Goal: Information Seeking & Learning: Learn about a topic

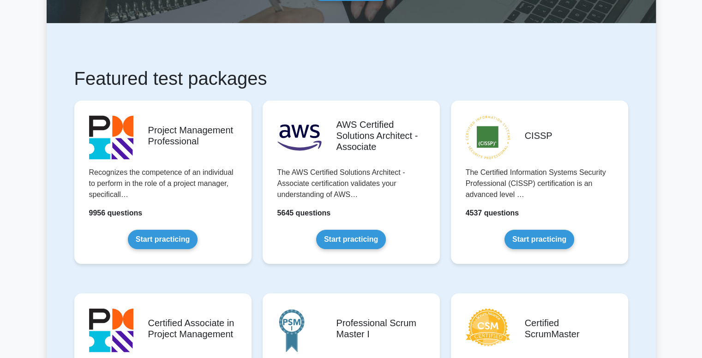
scroll to position [95, 0]
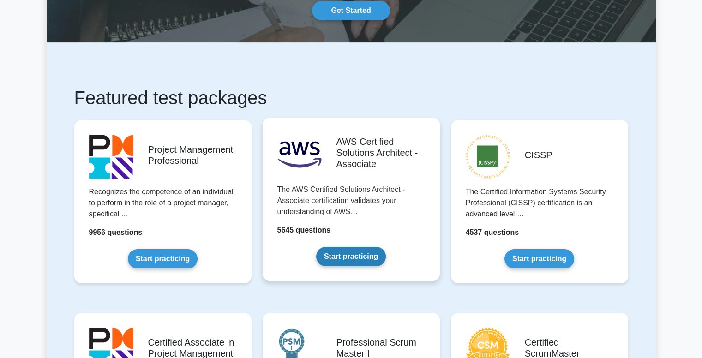
click at [362, 255] on link "Start practicing" at bounding box center [351, 256] width 70 height 19
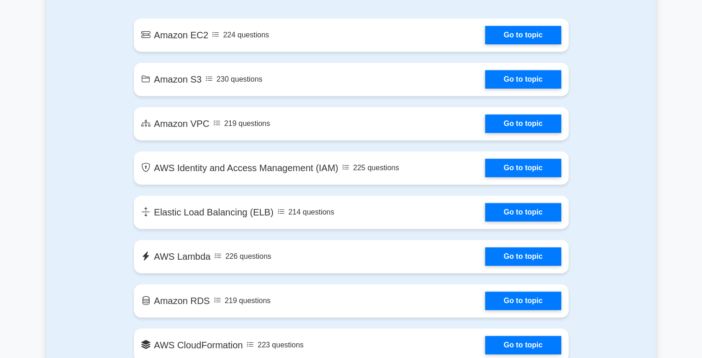
scroll to position [545, 0]
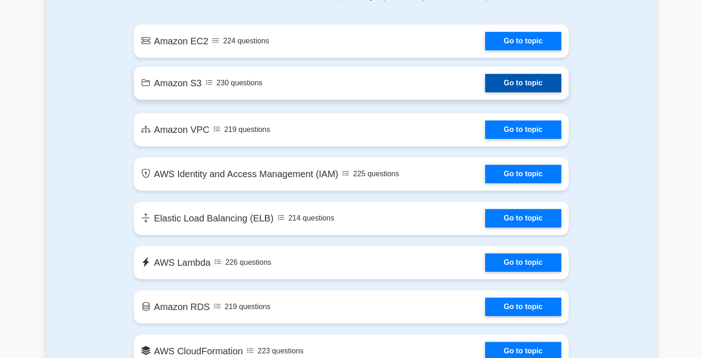
click at [527, 87] on link "Go to topic" at bounding box center [523, 83] width 76 height 18
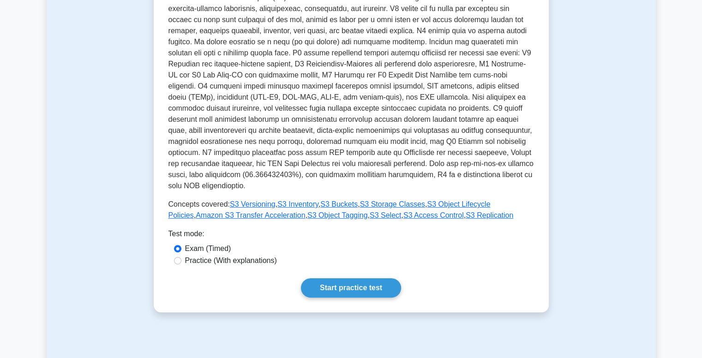
scroll to position [236, 0]
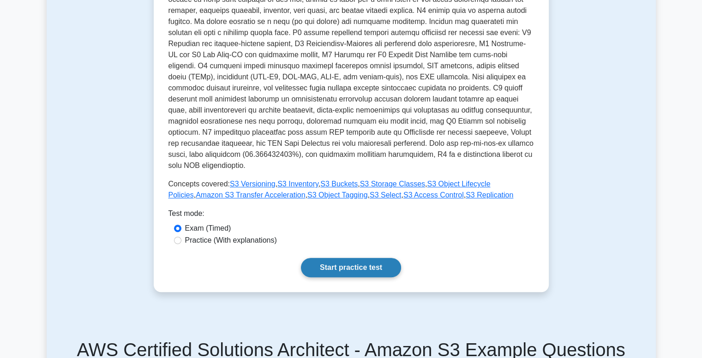
click at [381, 258] on link "Start practice test" at bounding box center [351, 267] width 100 height 19
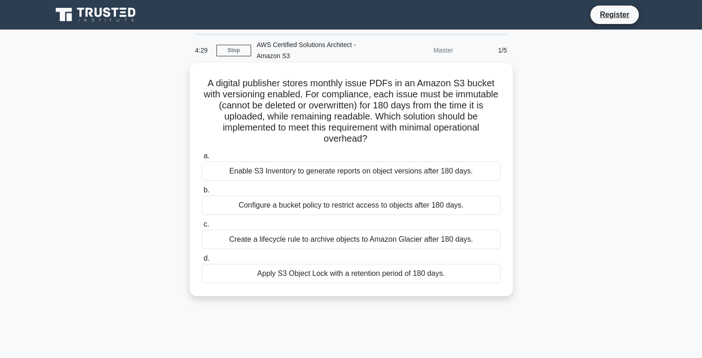
click at [344, 276] on div "Apply S3 Object Lock with a retention period of 180 days." at bounding box center [351, 273] width 299 height 19
click at [202, 262] on input "d. Apply S3 Object Lock with a retention period of 180 days." at bounding box center [202, 259] width 0 height 6
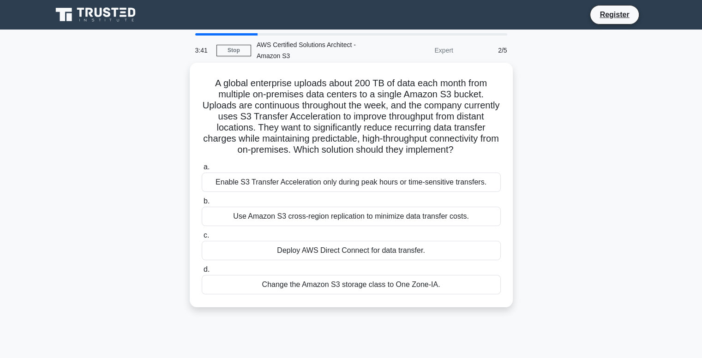
click at [432, 260] on div "Deploy AWS Direct Connect for data transfer." at bounding box center [351, 250] width 299 height 19
click at [202, 239] on input "c. Deploy AWS Direct Connect for data transfer." at bounding box center [202, 236] width 0 height 6
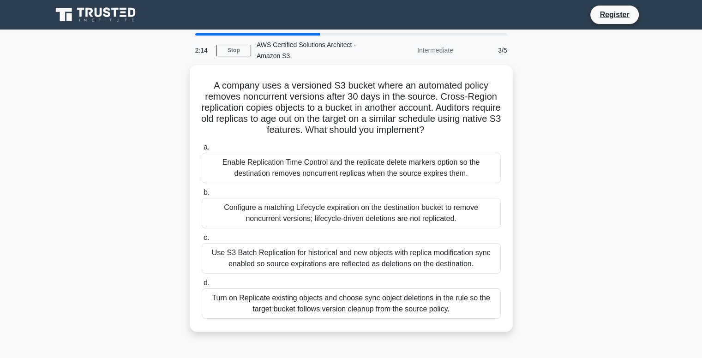
click at [588, 252] on div "A company uses a versioned S3 bucket where an automated policy removes noncurre…" at bounding box center [352, 204] width 610 height 278
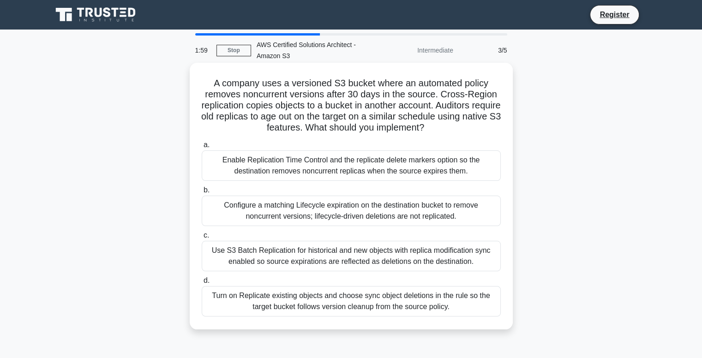
click at [426, 218] on div "Configure a matching Lifecycle expiration on the destination bucket to remove n…" at bounding box center [351, 211] width 299 height 30
click at [202, 194] on input "b. Configure a matching Lifecycle expiration on the destination bucket to remov…" at bounding box center [202, 191] width 0 height 6
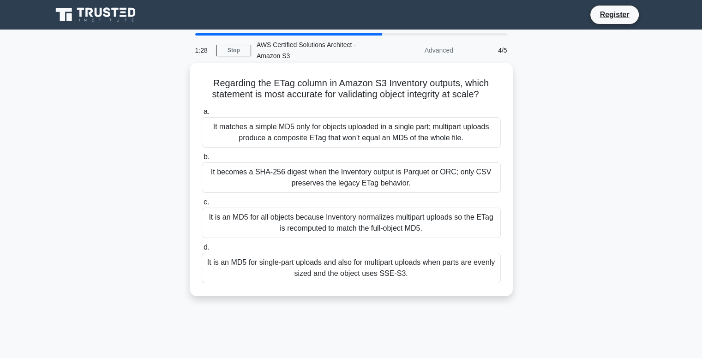
click at [420, 218] on div "It is an MD5 for all objects because Inventory normalizes multipart uploads so …" at bounding box center [351, 223] width 299 height 30
click at [202, 206] on input "c. It is an MD5 for all objects because Inventory normalizes multipart uploads …" at bounding box center [202, 203] width 0 height 6
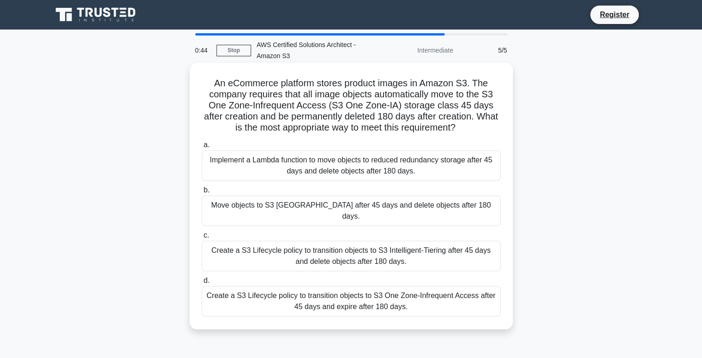
click at [459, 301] on div "Create a S3 Lifecycle policy to transition objects to S3 One Zone-Infrequent Ac…" at bounding box center [351, 301] width 299 height 30
click at [202, 284] on input "d. Create a S3 Lifecycle policy to transition objects to S3 One Zone-Infrequent…" at bounding box center [202, 281] width 0 height 6
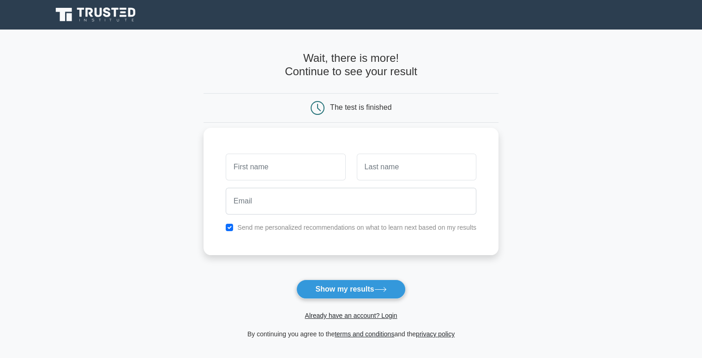
click at [315, 169] on input "text" at bounding box center [286, 167] width 120 height 27
click at [359, 287] on button "Show my results" at bounding box center [351, 289] width 109 height 19
click at [283, 170] on input "text" at bounding box center [286, 167] width 120 height 27
type input "Hashini"
click at [385, 172] on input "text" at bounding box center [417, 167] width 120 height 27
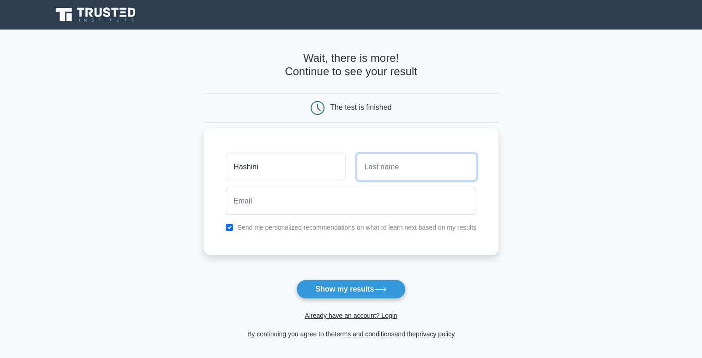
type input "Chandrarathne"
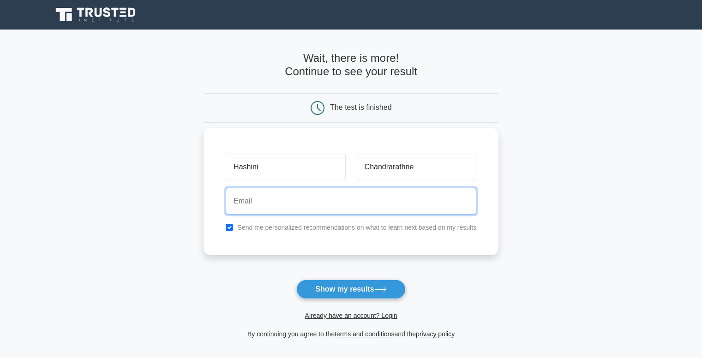
click at [361, 211] on input "email" at bounding box center [351, 201] width 251 height 27
type input "[EMAIL_ADDRESS][DOMAIN_NAME]"
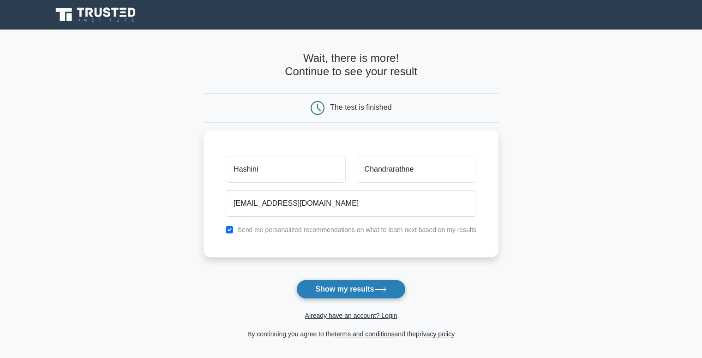
click at [357, 298] on button "Show my results" at bounding box center [351, 289] width 109 height 19
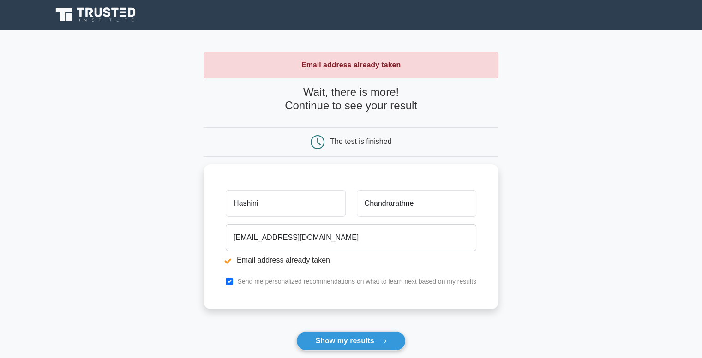
scroll to position [157, 0]
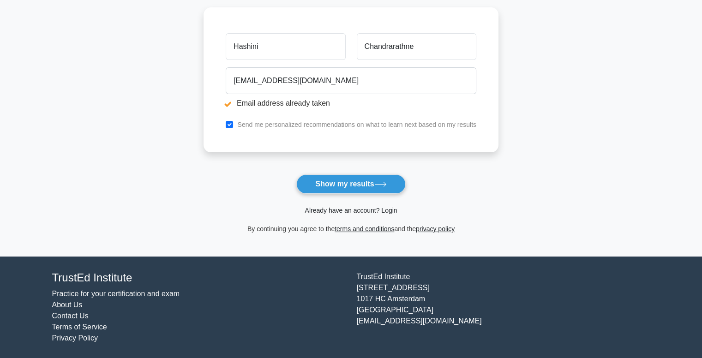
click at [382, 211] on link "Already have an account? Login" at bounding box center [351, 210] width 92 height 7
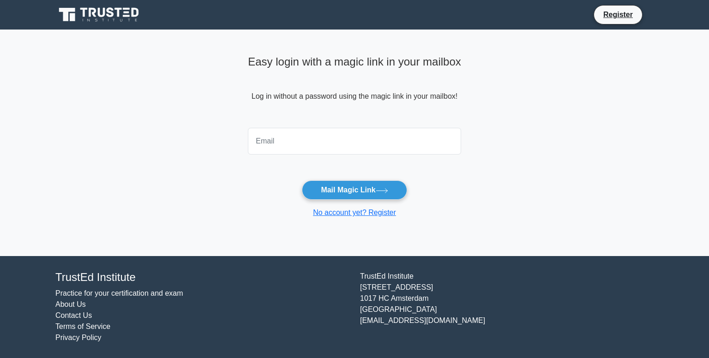
click at [346, 146] on input "email" at bounding box center [354, 141] width 213 height 27
type input "[EMAIL_ADDRESS][DOMAIN_NAME]"
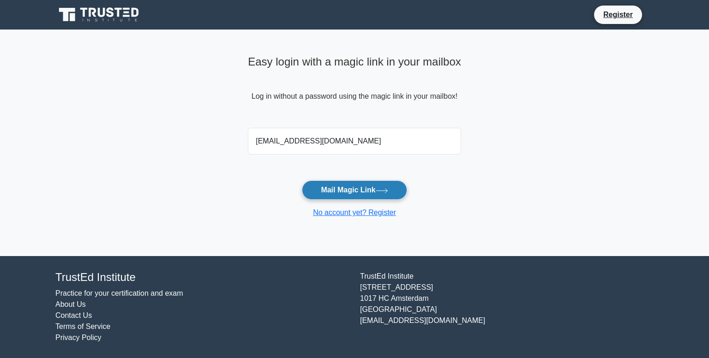
click at [355, 193] on button "Mail Magic Link" at bounding box center [354, 190] width 105 height 19
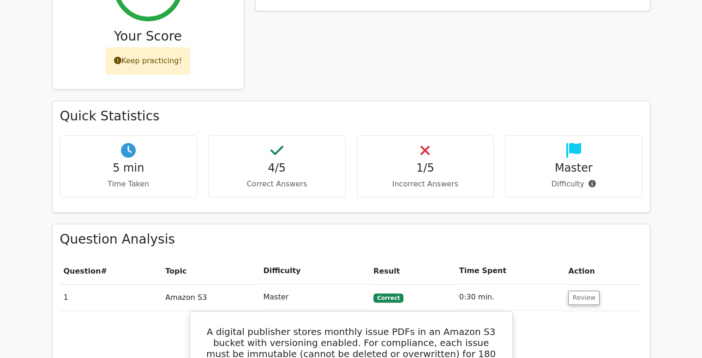
scroll to position [562, 0]
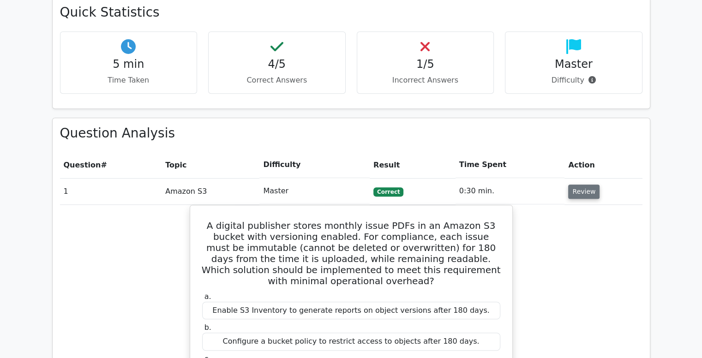
click at [575, 185] on button "Review" at bounding box center [584, 192] width 31 height 14
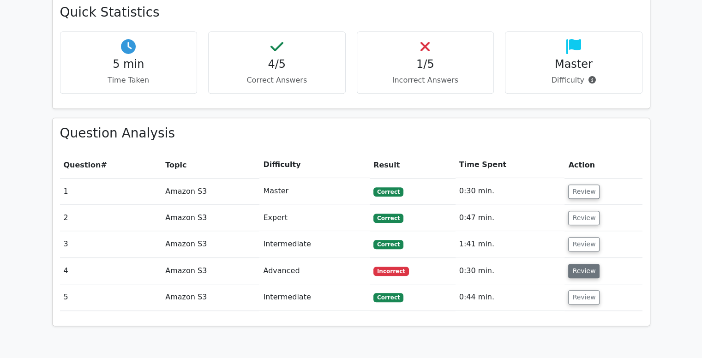
click at [582, 264] on button "Review" at bounding box center [584, 271] width 31 height 14
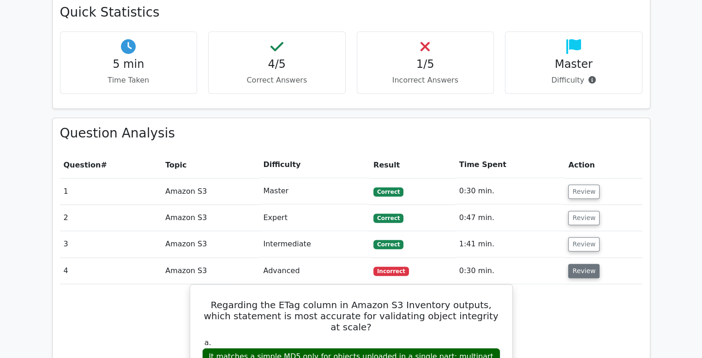
click at [582, 264] on button "Review" at bounding box center [584, 271] width 31 height 14
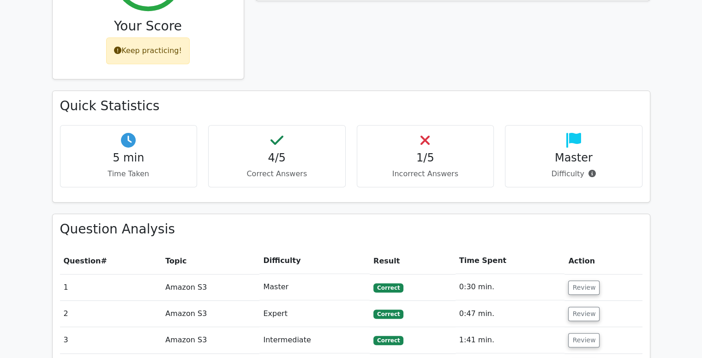
scroll to position [466, 0]
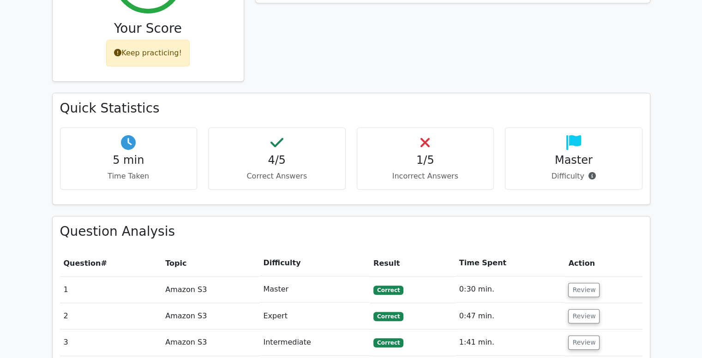
click at [684, 148] on main ".st0{fill:#252F3E;} .st1{fill-rule:evenodd;clip-rule:evenodd;fill:#FF9900;} Go …" at bounding box center [351, 175] width 702 height 1223
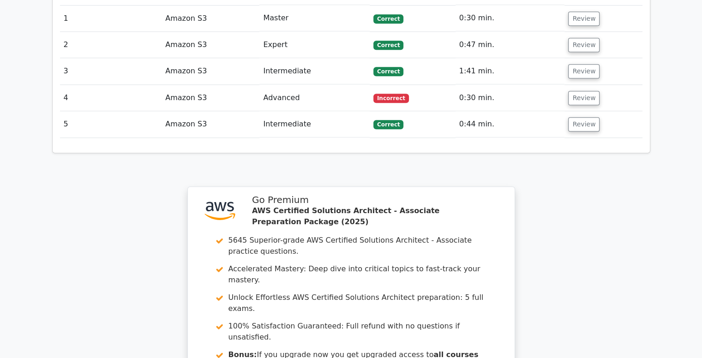
scroll to position [913, 0]
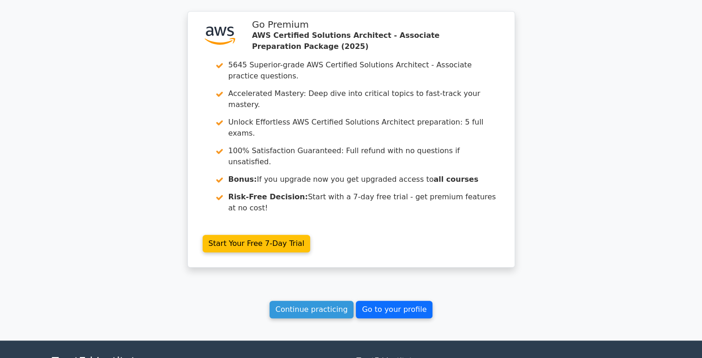
click at [396, 301] on link "Go to your profile" at bounding box center [394, 310] width 77 height 18
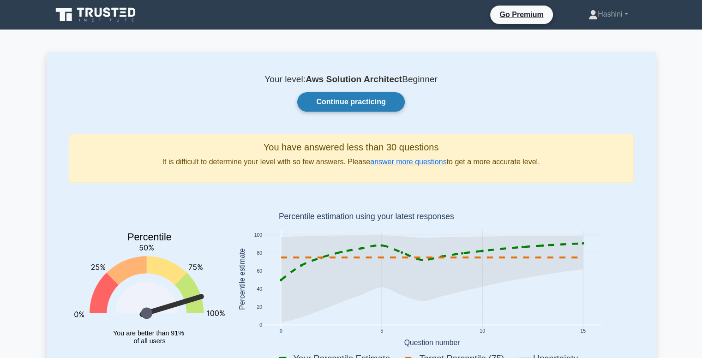
click at [357, 106] on link "Continue practicing" at bounding box center [350, 101] width 107 height 19
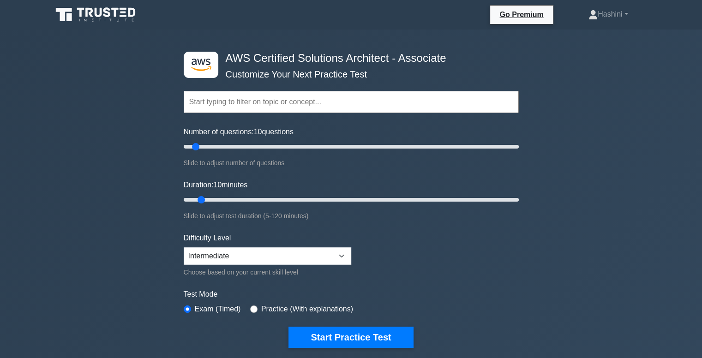
click at [317, 100] on input "text" at bounding box center [351, 102] width 335 height 22
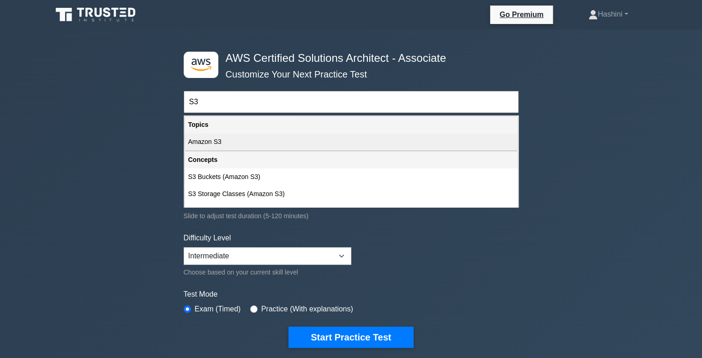
click at [301, 139] on div "Amazon S3" at bounding box center [351, 141] width 333 height 17
type input "Amazon S3"
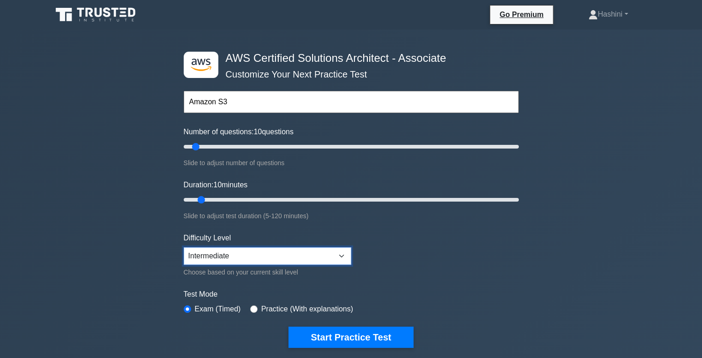
click at [260, 252] on select "Beginner Intermediate Expert" at bounding box center [268, 257] width 168 height 18
select select "expert"
click at [184, 248] on select "Beginner Intermediate Expert" at bounding box center [268, 257] width 168 height 18
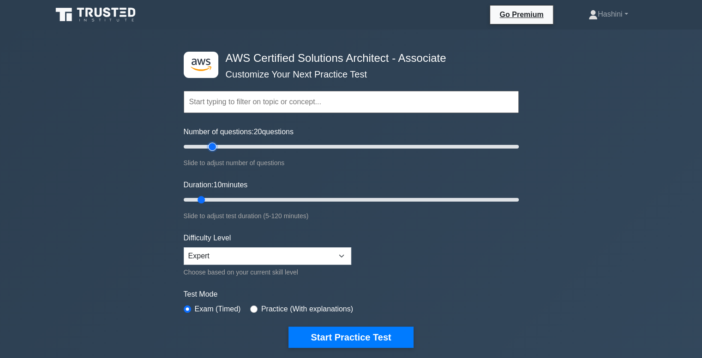
drag, startPoint x: 194, startPoint y: 148, endPoint x: 209, endPoint y: 149, distance: 14.3
type input "20"
click at [209, 149] on input "Number of questions: 20 questions" at bounding box center [351, 146] width 335 height 11
drag, startPoint x: 202, startPoint y: 199, endPoint x: 224, endPoint y: 202, distance: 22.4
click at [224, 202] on input "Duration: 20 minutes" at bounding box center [351, 199] width 335 height 11
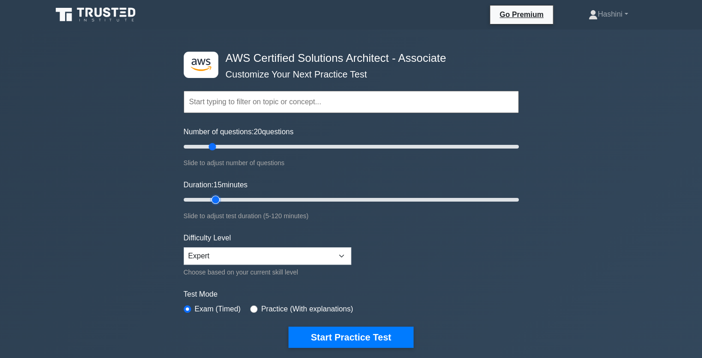
type input "20"
click at [231, 198] on input "Duration: 20 minutes" at bounding box center [351, 199] width 335 height 11
click at [219, 256] on select "Beginner Intermediate Expert" at bounding box center [268, 257] width 168 height 18
click at [251, 97] on input "text" at bounding box center [351, 102] width 335 height 22
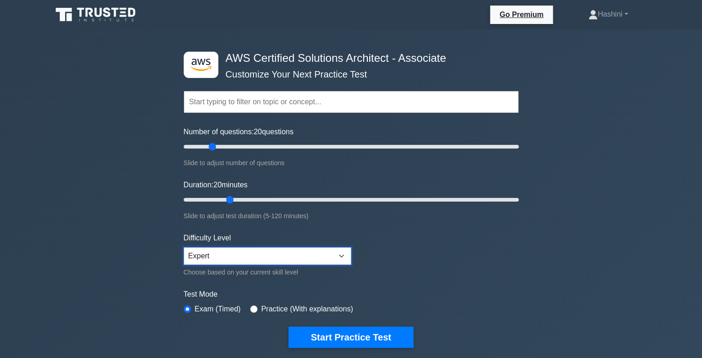
click at [234, 248] on select "Beginner Intermediate Expert" at bounding box center [268, 257] width 168 height 18
select select "intermediate"
click at [184, 248] on select "Beginner Intermediate Expert" at bounding box center [268, 257] width 168 height 18
click at [248, 104] on input "text" at bounding box center [351, 102] width 335 height 22
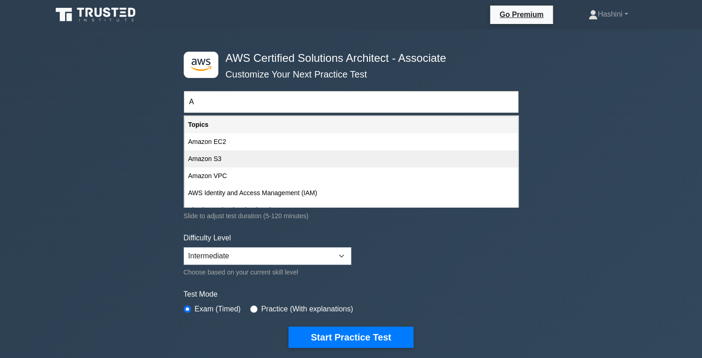
click at [241, 156] on div "Amazon S3" at bounding box center [351, 159] width 333 height 17
type input "Amazon S3"
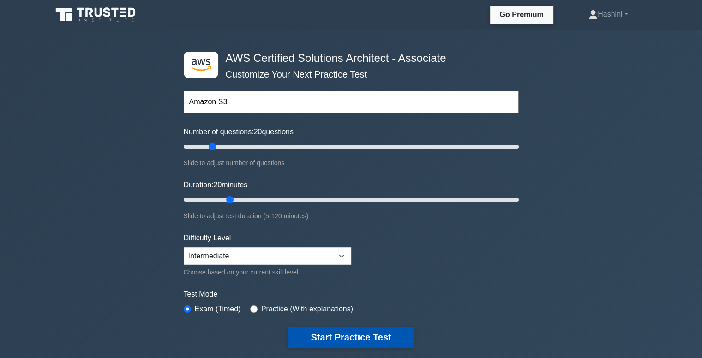
click at [360, 340] on button "Start Practice Test" at bounding box center [351, 337] width 125 height 21
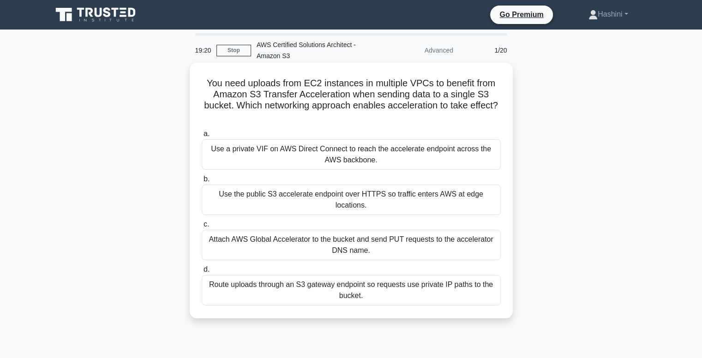
click at [423, 243] on div "Attach AWS Global Accelerator to the bucket and send PUT requests to the accele…" at bounding box center [351, 245] width 299 height 30
click at [202, 228] on input "c. Attach AWS Global Accelerator to the bucket and send PUT requests to the acc…" at bounding box center [202, 225] width 0 height 6
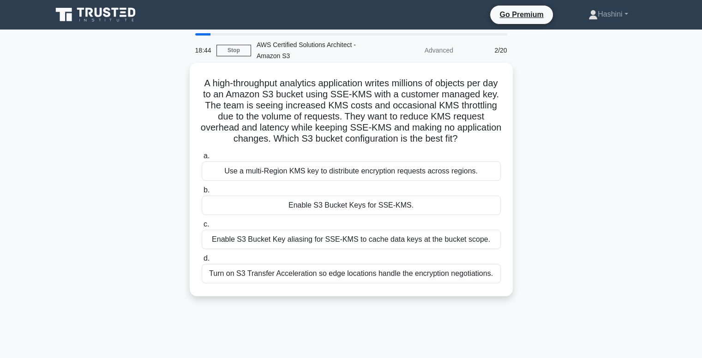
click at [424, 211] on div "Enable S3 Bucket Keys for SSE-KMS." at bounding box center [351, 205] width 299 height 19
click at [202, 194] on input "b. Enable S3 Bucket Keys for SSE-KMS." at bounding box center [202, 191] width 0 height 6
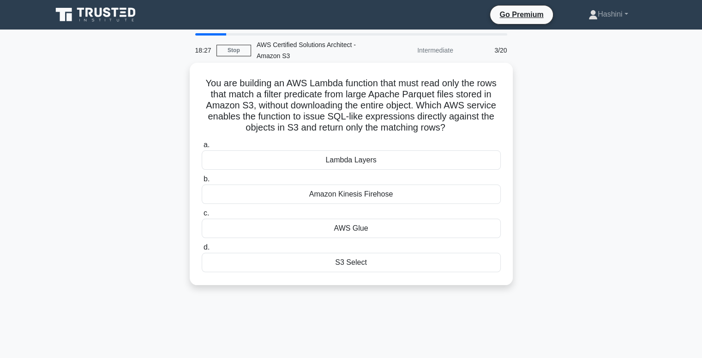
click at [384, 264] on div "S3 Select" at bounding box center [351, 262] width 299 height 19
click at [202, 251] on input "d. S3 Select" at bounding box center [202, 248] width 0 height 6
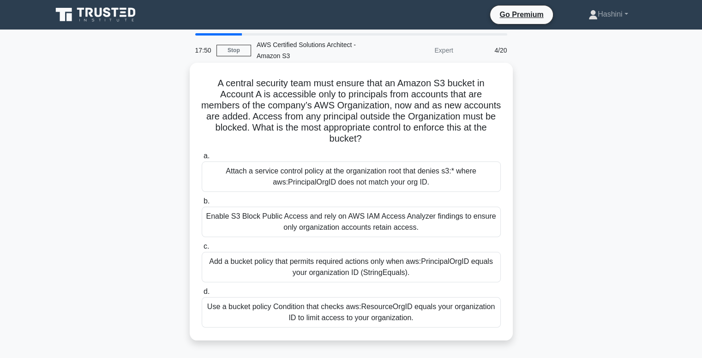
click at [449, 256] on div "Add a bucket policy that permits required actions only when aws:PrincipalOrgID …" at bounding box center [351, 267] width 299 height 30
click at [202, 250] on input "c. Add a bucket policy that permits required actions only when aws:PrincipalOrg…" at bounding box center [202, 247] width 0 height 6
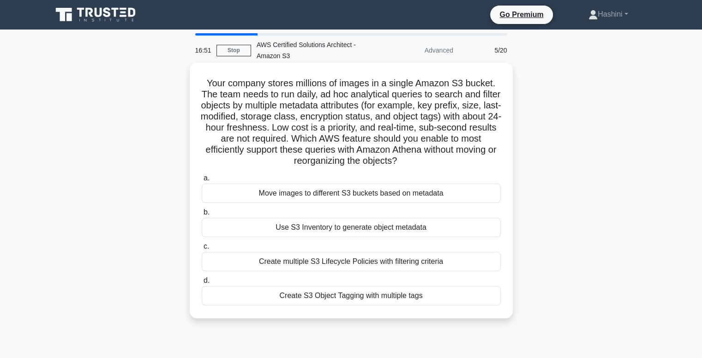
click at [437, 265] on div "Create multiple S3 Lifecycle Policies with filtering criteria" at bounding box center [351, 261] width 299 height 19
click at [202, 250] on input "c. Create multiple S3 Lifecycle Policies with filtering criteria" at bounding box center [202, 247] width 0 height 6
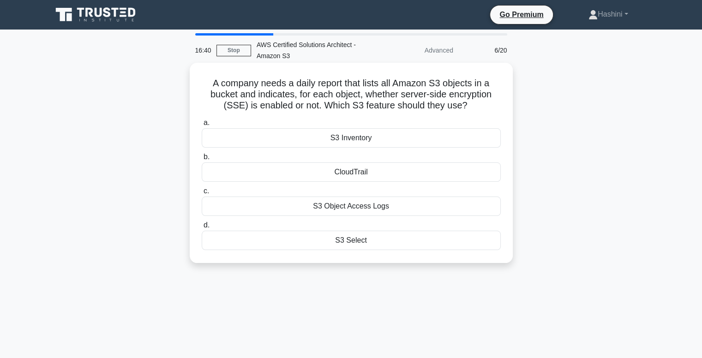
click at [395, 139] on div "S3 Inventory" at bounding box center [351, 137] width 299 height 19
click at [202, 126] on input "a. S3 Inventory" at bounding box center [202, 123] width 0 height 6
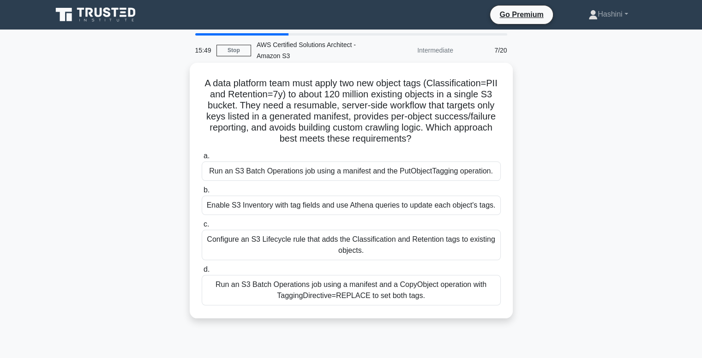
click at [401, 303] on div "Run an S3 Batch Operations job using a manifest and a CopyObject operation with…" at bounding box center [351, 290] width 299 height 30
click at [202, 273] on input "d. Run an S3 Batch Operations job using a manifest and a CopyObject operation w…" at bounding box center [202, 270] width 0 height 6
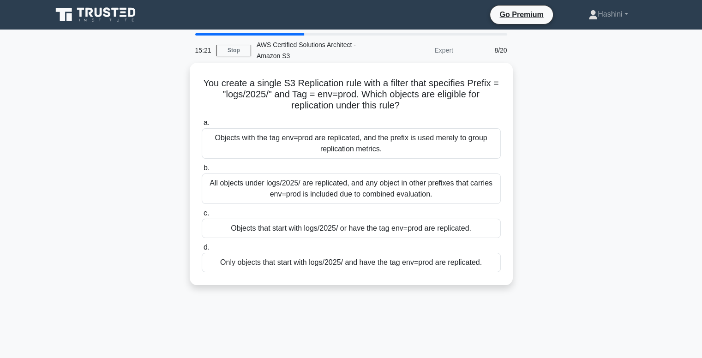
click at [393, 271] on div "Only objects that start with logs/2025/ and have the tag env=prod are replicate…" at bounding box center [351, 262] width 299 height 19
click at [202, 251] on input "d. Only objects that start with logs/2025/ and have the tag env=prod are replic…" at bounding box center [202, 248] width 0 height 6
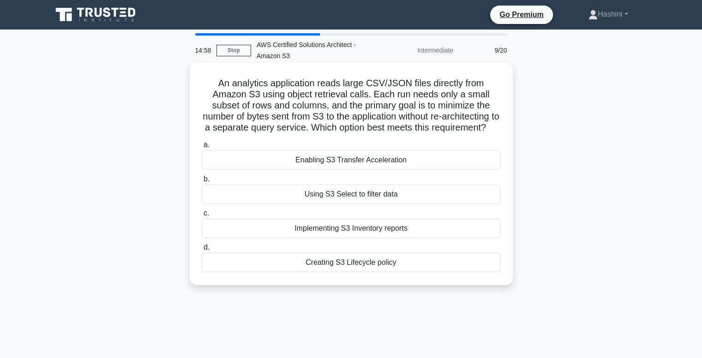
click at [384, 204] on div "Using S3 Select to filter data" at bounding box center [351, 194] width 299 height 19
click at [202, 182] on input "b. Using S3 Select to filter data" at bounding box center [202, 179] width 0 height 6
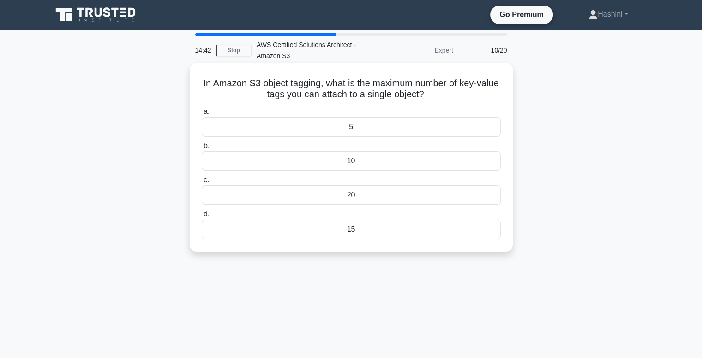
click at [386, 162] on div "10" at bounding box center [351, 160] width 299 height 19
click at [202, 149] on input "b. 10" at bounding box center [202, 146] width 0 height 6
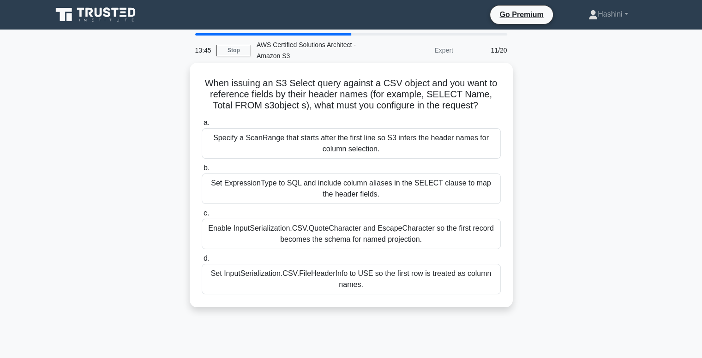
click at [321, 188] on div "Set ExpressionType to SQL and include column aliases in the SELECT clause to ma…" at bounding box center [351, 189] width 299 height 30
click at [202, 171] on input "b. Set ExpressionType to SQL and include column aliases in the SELECT clause to…" at bounding box center [202, 168] width 0 height 6
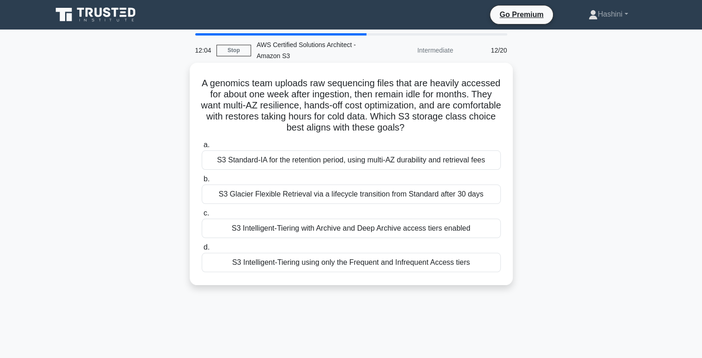
click at [398, 265] on div "S3 Intelligent-Tiering using only the Frequent and Infrequent Access tiers" at bounding box center [351, 262] width 299 height 19
click at [202, 251] on input "d. S3 Intelligent-Tiering using only the Frequent and Infrequent Access tiers" at bounding box center [202, 248] width 0 height 6
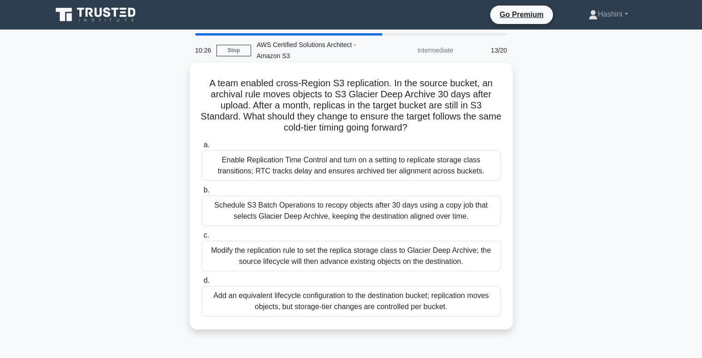
click at [397, 305] on div "Add an equivalent lifecycle configuration to the destination bucket; replicatio…" at bounding box center [351, 301] width 299 height 30
click at [202, 284] on input "d. Add an equivalent lifecycle configuration to the destination bucket; replica…" at bounding box center [202, 281] width 0 height 6
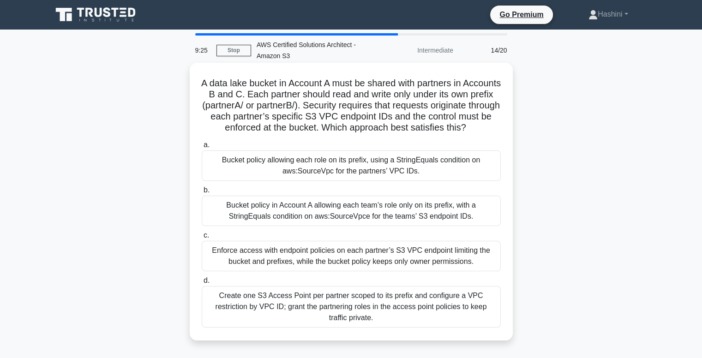
click at [418, 175] on div "Bucket policy allowing each role on its prefix, using a StringEquals condition …" at bounding box center [351, 166] width 299 height 30
click at [202, 148] on input "a. Bucket policy allowing each role on its prefix, using a StringEquals conditi…" at bounding box center [202, 145] width 0 height 6
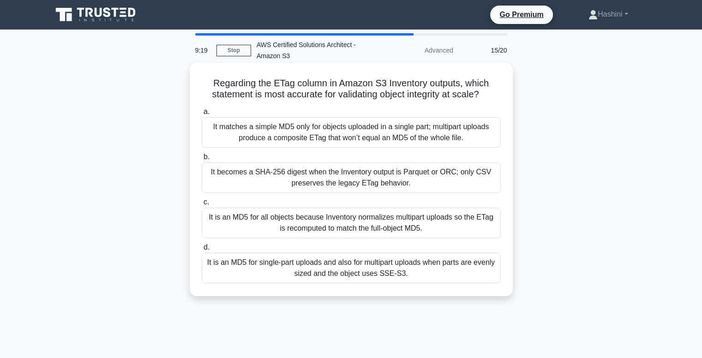
click at [392, 228] on div "It is an MD5 for all objects because Inventory normalizes multipart uploads so …" at bounding box center [351, 223] width 299 height 30
click at [202, 206] on input "c. It is an MD5 for all objects because Inventory normalizes multipart uploads …" at bounding box center [202, 203] width 0 height 6
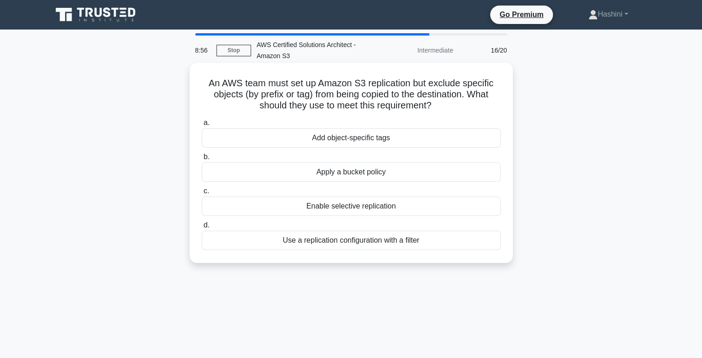
click at [390, 209] on div "Enable selective replication" at bounding box center [351, 206] width 299 height 19
click at [202, 194] on input "c. Enable selective replication" at bounding box center [202, 191] width 0 height 6
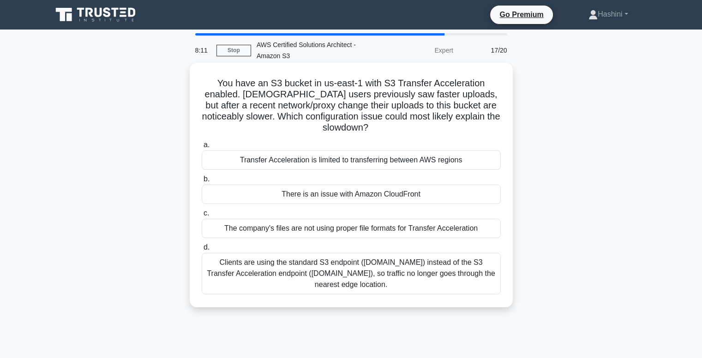
click at [442, 274] on div "Clients are using the standard S3 endpoint (bucket.s3.amazonaws.com) instead of…" at bounding box center [351, 274] width 299 height 42
click at [202, 251] on input "d. Clients are using the standard S3 endpoint (bucket.s3.amazonaws.com) instead…" at bounding box center [202, 248] width 0 height 6
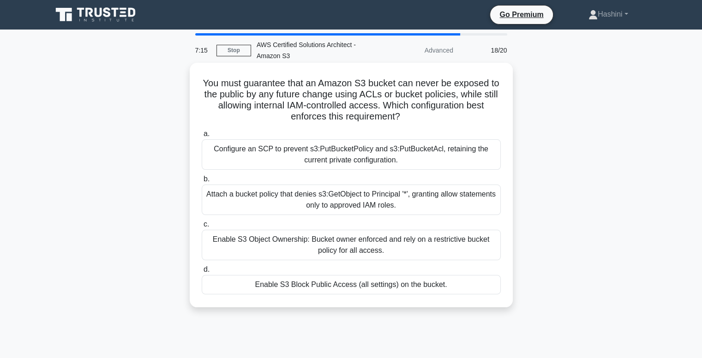
click at [351, 205] on div "Attach a bucket policy that denies s3:GetObject to Principal '*', granting allo…" at bounding box center [351, 200] width 299 height 30
click at [202, 182] on input "b. Attach a bucket policy that denies s3:GetObject to Principal '*', granting a…" at bounding box center [202, 179] width 0 height 6
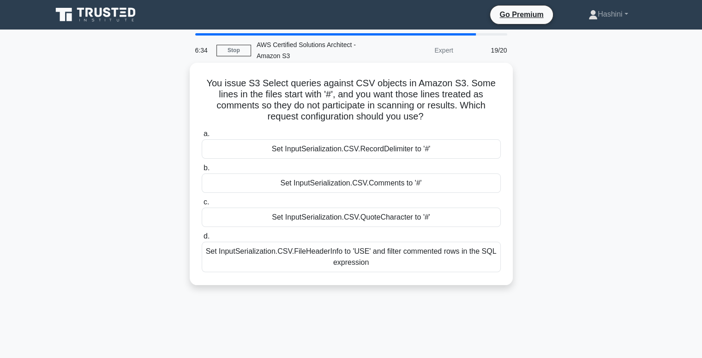
click at [420, 157] on div "Set InputSerialization.CSV.RecordDelimiter to '#'" at bounding box center [351, 148] width 299 height 19
click at [202, 137] on input "a. Set InputSerialization.CSV.RecordDelimiter to '#'" at bounding box center [202, 134] width 0 height 6
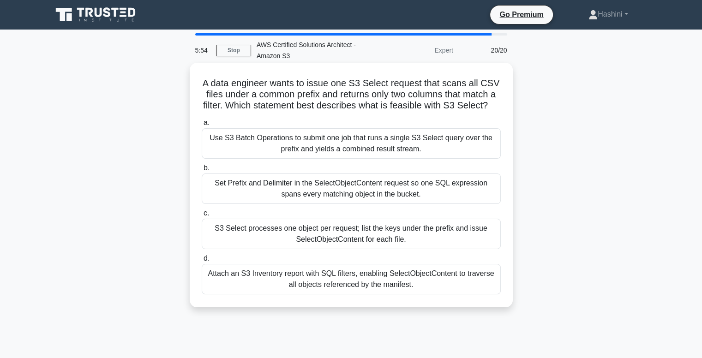
click at [392, 200] on div "Set Prefix and Delimiter in the SelectObjectContent request so one SQL expressi…" at bounding box center [351, 189] width 299 height 30
click at [202, 171] on input "b. Set Prefix and Delimiter in the SelectObjectContent request so one SQL expre…" at bounding box center [202, 168] width 0 height 6
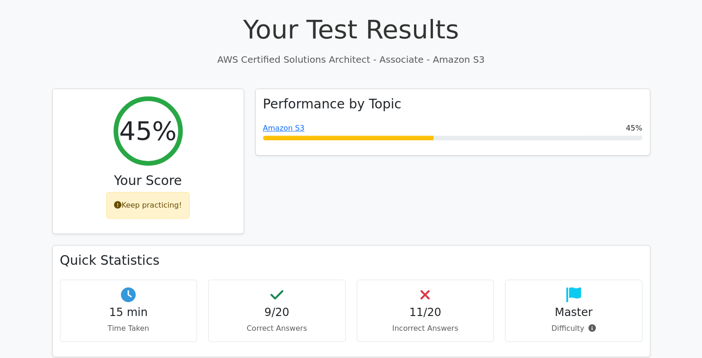
drag, startPoint x: 0, startPoint y: 0, endPoint x: 709, endPoint y: 71, distance: 712.4
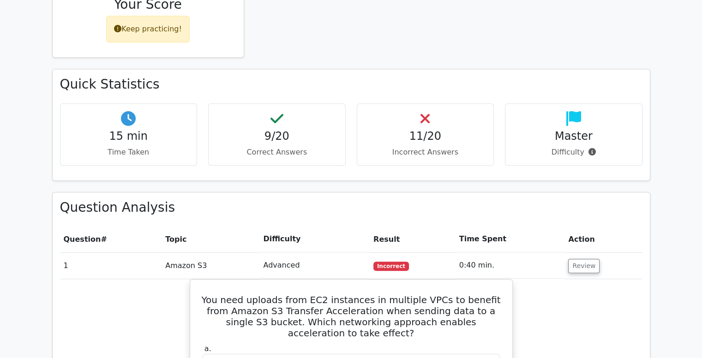
scroll to position [471, 0]
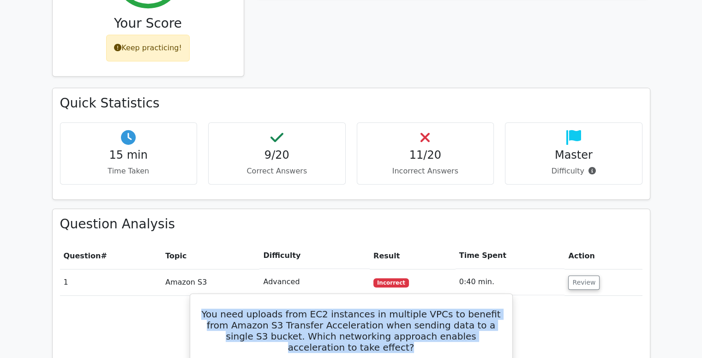
drag, startPoint x: 205, startPoint y: 272, endPoint x: 367, endPoint y: 302, distance: 164.9
click at [367, 309] on h5 "You need uploads from EC2 instances in multiple VPCs to benefit from Amazon S3 …" at bounding box center [351, 331] width 300 height 44
copy h5 "You need uploads from EC2 instances in multiple VPCs to benefit from Amazon S3 …"
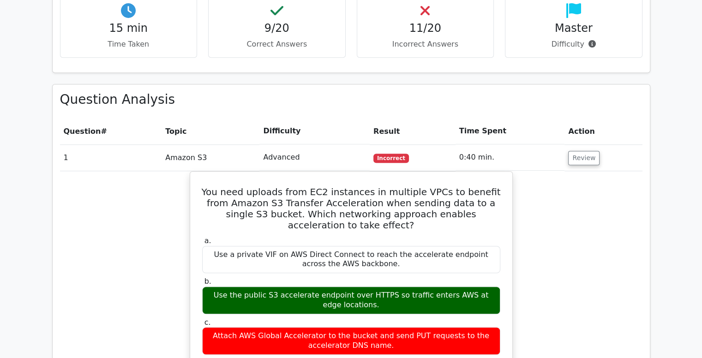
scroll to position [617, 0]
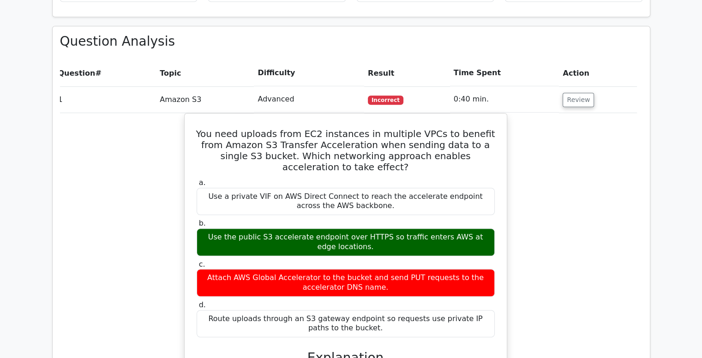
scroll to position [672, 0]
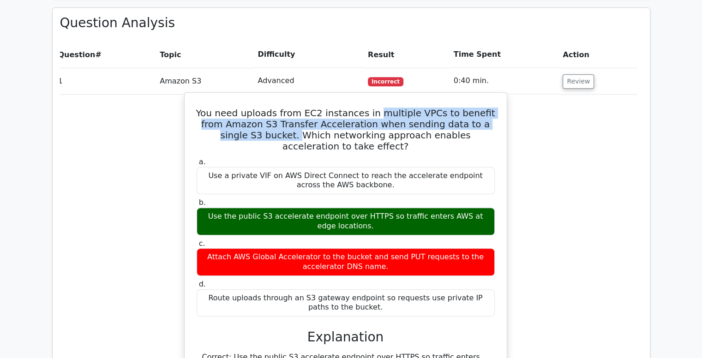
drag, startPoint x: 368, startPoint y: 67, endPoint x: 243, endPoint y: 88, distance: 126.0
click at [243, 108] on h5 "You need uploads from EC2 instances in multiple VPCs to benefit from Amazon S3 …" at bounding box center [346, 130] width 300 height 44
copy h5 "multiple VPCs to benefit from Amazon S3 Transfer Acceleration when sending data…"
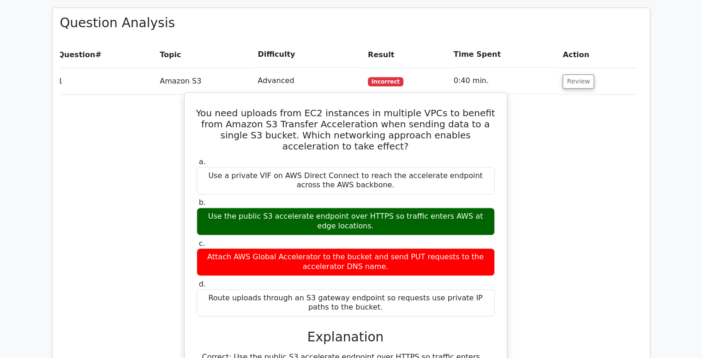
click at [300, 208] on div "Use the public S3 accelerate endpoint over HTTPS so traffic enters AWS at edge …" at bounding box center [346, 222] width 298 height 28
click at [244, 208] on div "Use the public S3 accelerate endpoint over HTTPS so traffic enters AWS at edge …" at bounding box center [346, 222] width 298 height 28
click at [242, 208] on div "Use the public S3 accelerate endpoint over HTTPS so traffic enters AWS at edge …" at bounding box center [346, 222] width 298 height 28
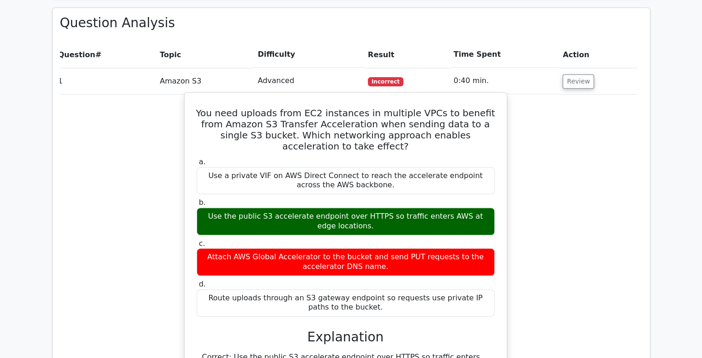
click at [242, 208] on div "Use the public S3 accelerate endpoint over HTTPS so traffic enters AWS at edge …" at bounding box center [346, 222] width 298 height 28
drag, startPoint x: 338, startPoint y: 169, endPoint x: 240, endPoint y: 171, distance: 98.4
click at [240, 208] on div "Use the public S3 accelerate endpoint over HTTPS so traffic enters AWS at edge …" at bounding box center [346, 222] width 298 height 28
copy div "public S3 accelerate endpoint"
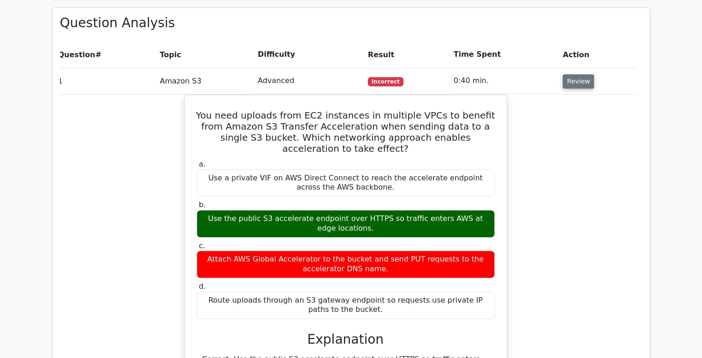
click at [571, 74] on button "Review" at bounding box center [578, 81] width 31 height 14
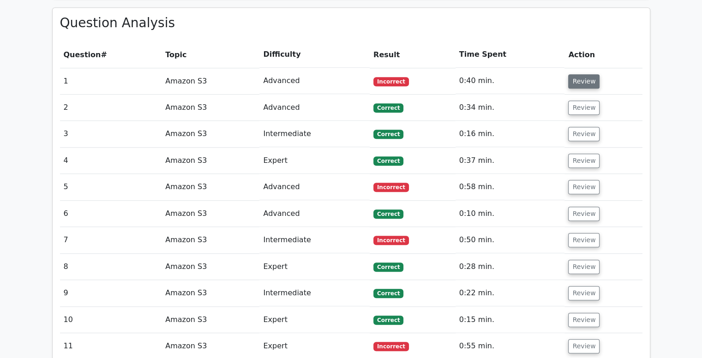
scroll to position [0, 0]
click at [577, 101] on button "Review" at bounding box center [584, 108] width 31 height 14
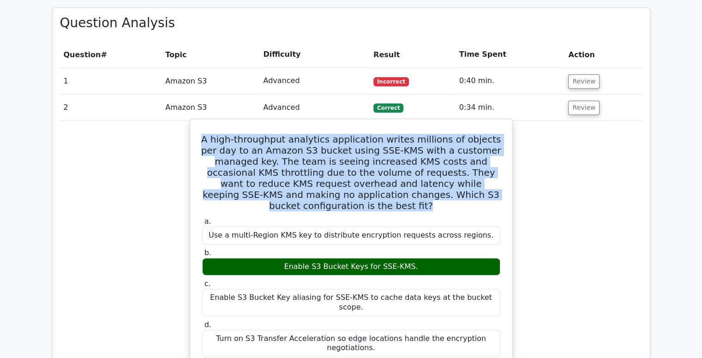
drag, startPoint x: 207, startPoint y: 96, endPoint x: 493, endPoint y: 148, distance: 290.2
click at [493, 148] on h5 "A high-throughput analytics application writes millions of objects per day to a…" at bounding box center [351, 173] width 300 height 78
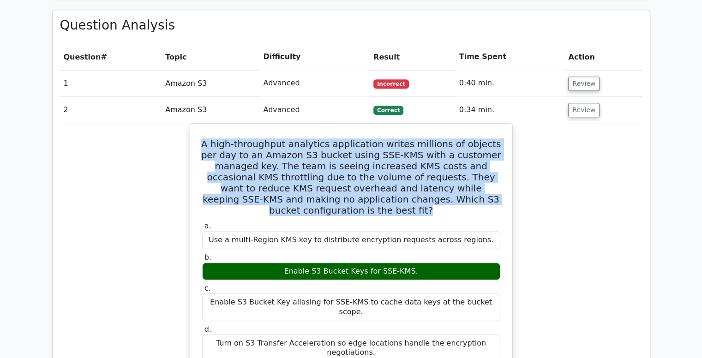
copy h5 "A high-throughput analytics application writes millions of objects per day to a…"
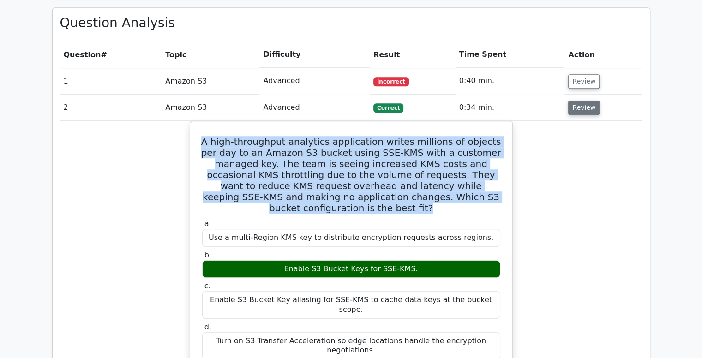
click at [572, 101] on button "Review" at bounding box center [584, 108] width 31 height 14
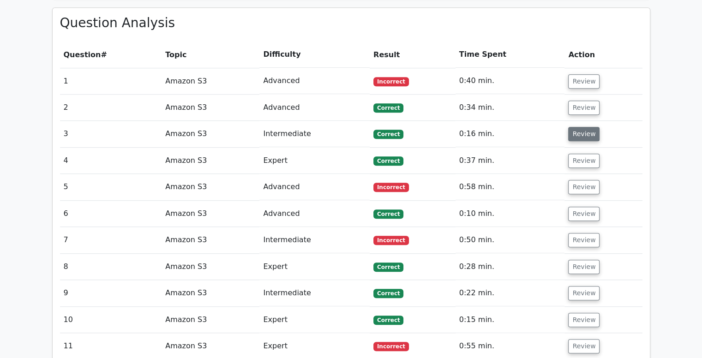
click at [574, 127] on button "Review" at bounding box center [584, 134] width 31 height 14
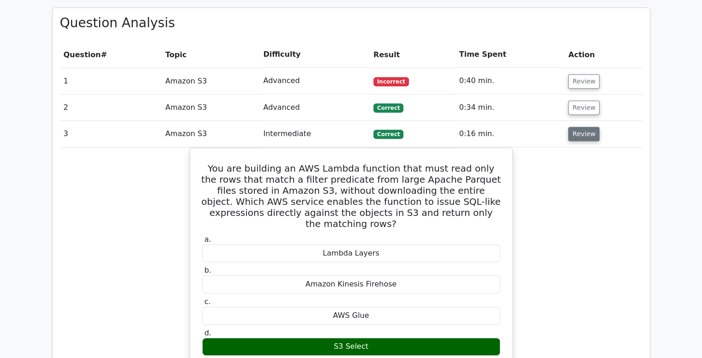
click at [578, 127] on button "Review" at bounding box center [584, 134] width 31 height 14
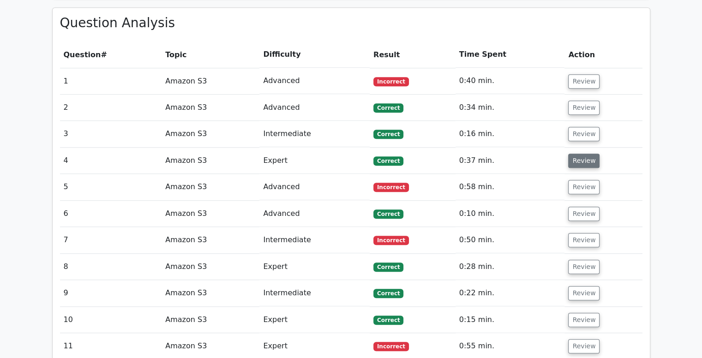
click at [581, 154] on button "Review" at bounding box center [584, 161] width 31 height 14
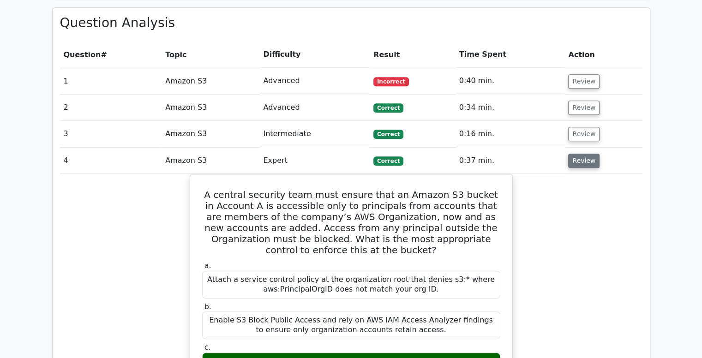
click at [586, 154] on button "Review" at bounding box center [584, 161] width 31 height 14
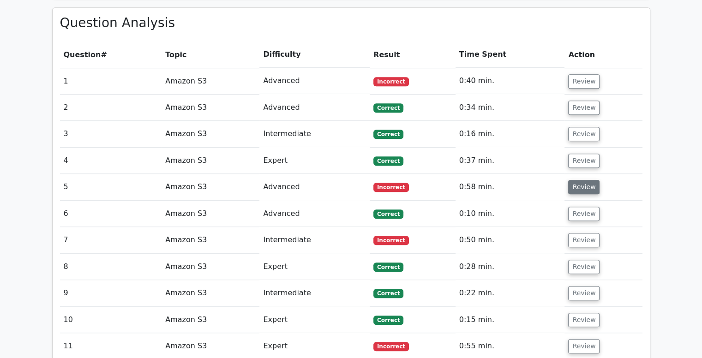
click at [586, 180] on button "Review" at bounding box center [584, 187] width 31 height 14
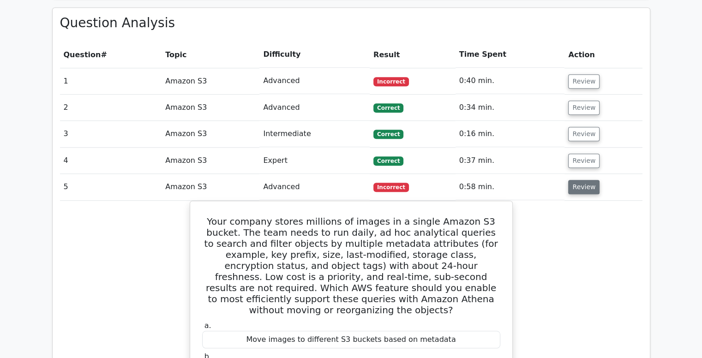
click at [588, 180] on button "Review" at bounding box center [584, 187] width 31 height 14
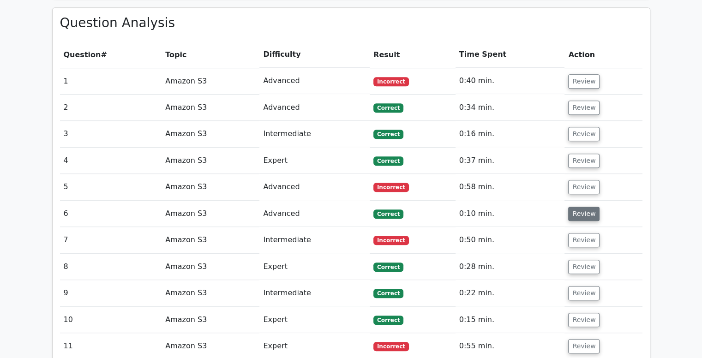
click at [581, 207] on button "Review" at bounding box center [584, 214] width 31 height 14
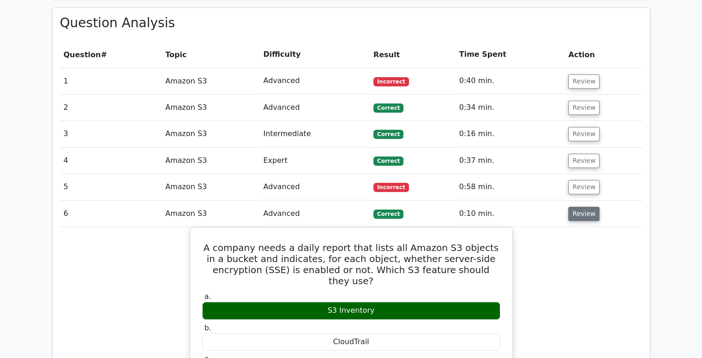
click at [581, 207] on button "Review" at bounding box center [584, 214] width 31 height 14
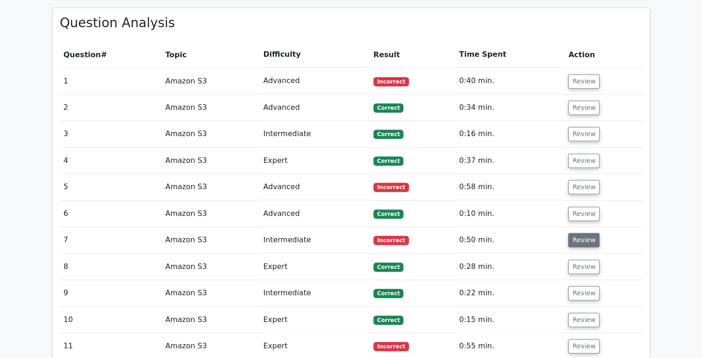
click at [578, 233] on button "Review" at bounding box center [584, 240] width 31 height 14
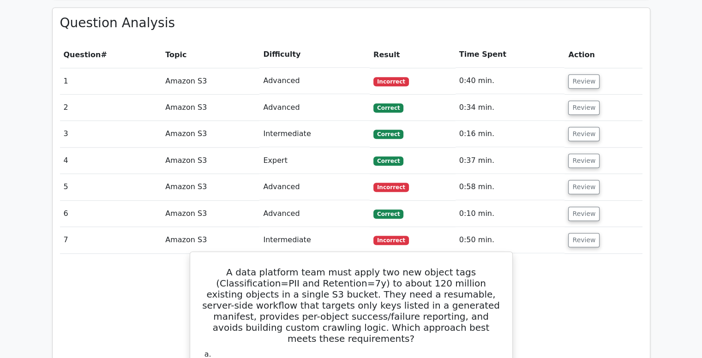
click at [438, 267] on h5 "A data platform team must apply two new object tags (Classification=PII and Ret…" at bounding box center [351, 306] width 300 height 78
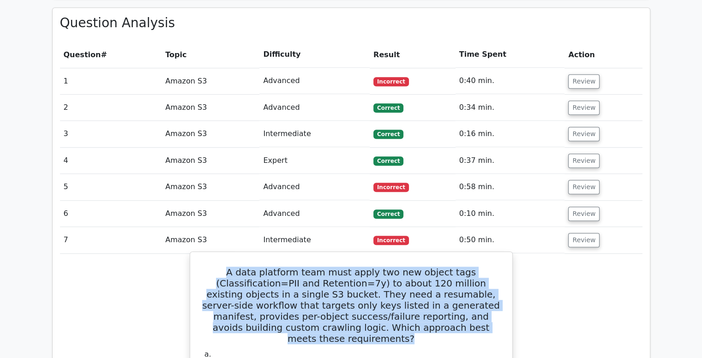
click at [438, 267] on h5 "A data platform team must apply two new object tags (Classification=PII and Ret…" at bounding box center [351, 306] width 300 height 78
copy div "A data platform team must apply two new object tags (Classification=PII and Ret…"
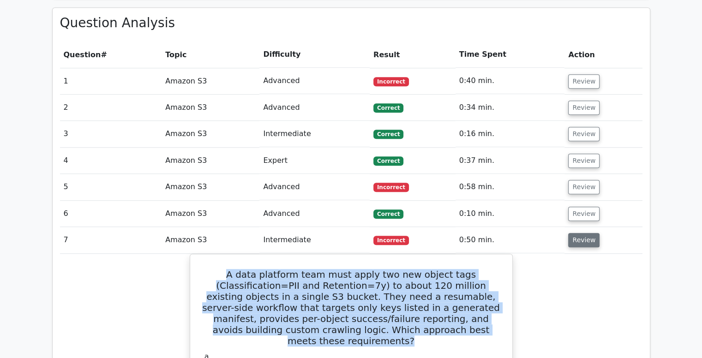
click at [582, 233] on button "Review" at bounding box center [584, 240] width 31 height 14
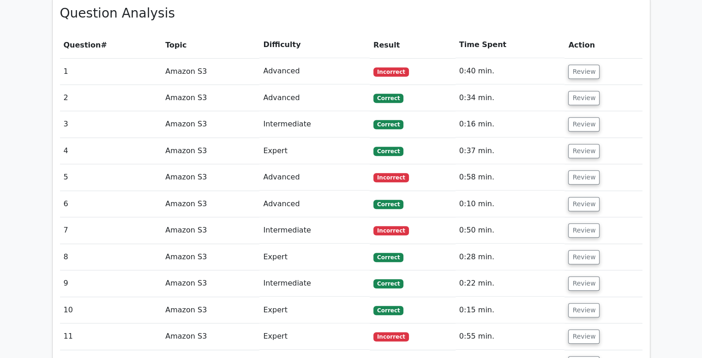
scroll to position [686, 0]
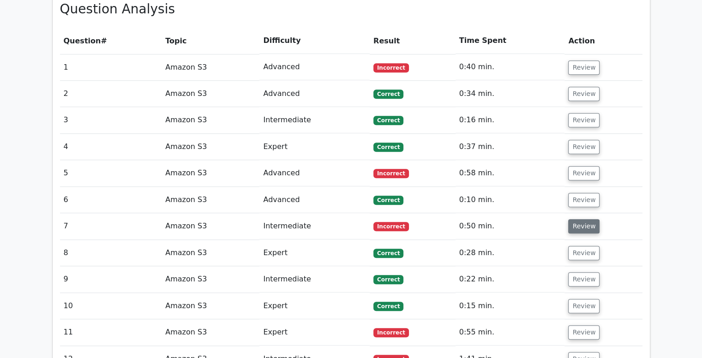
click at [576, 219] on button "Review" at bounding box center [584, 226] width 31 height 14
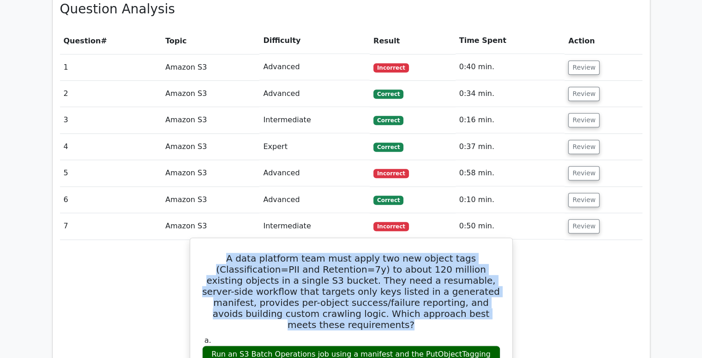
click at [364, 253] on h5 "A data platform team must apply two new object tags (Classification=PII and Ret…" at bounding box center [351, 292] width 300 height 78
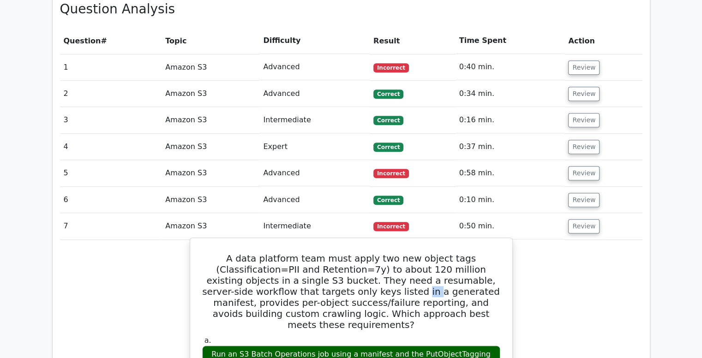
click at [364, 253] on h5 "A data platform team must apply two new object tags (Classification=PII and Ret…" at bounding box center [351, 292] width 300 height 78
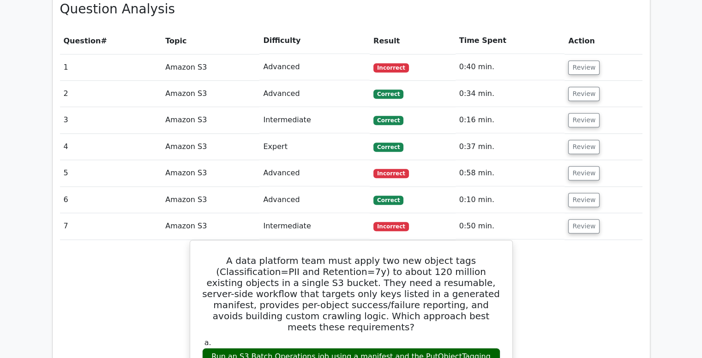
click at [592, 213] on td "Review" at bounding box center [604, 226] width 78 height 26
click at [583, 219] on button "Review" at bounding box center [584, 226] width 31 height 14
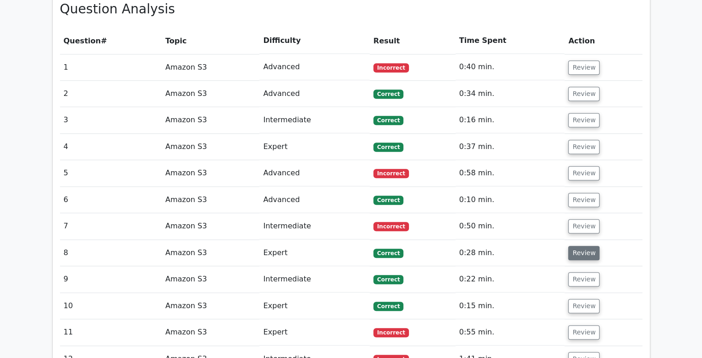
click at [582, 246] on button "Review" at bounding box center [584, 253] width 31 height 14
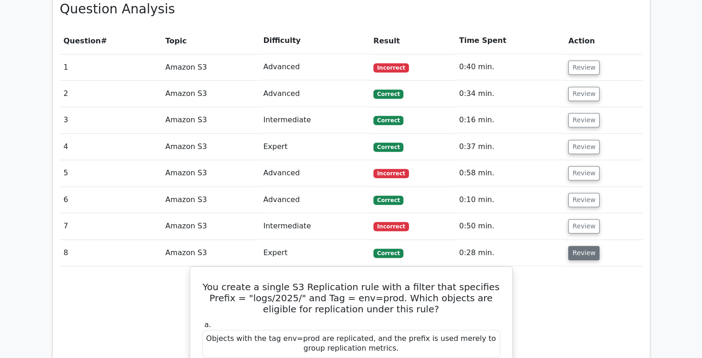
click at [582, 246] on button "Review" at bounding box center [584, 253] width 31 height 14
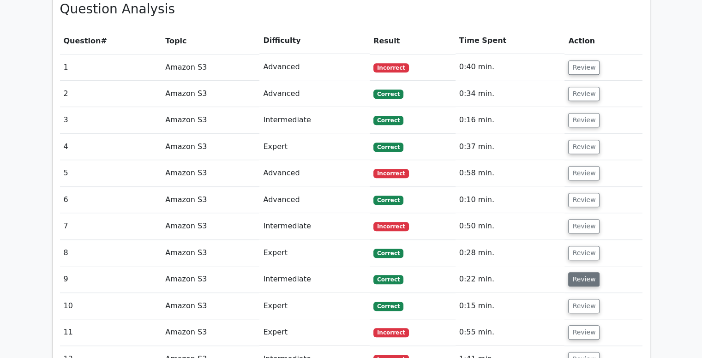
click at [586, 272] on button "Review" at bounding box center [584, 279] width 31 height 14
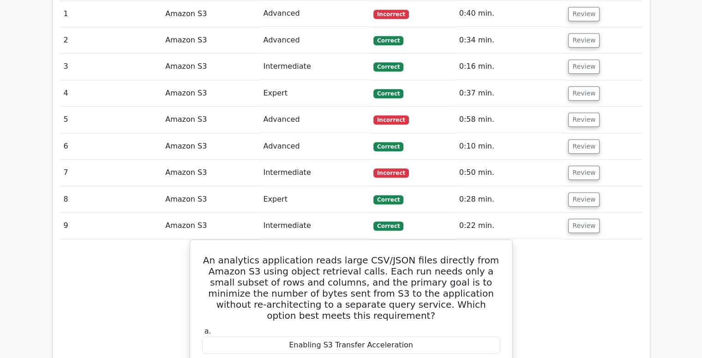
scroll to position [744, 0]
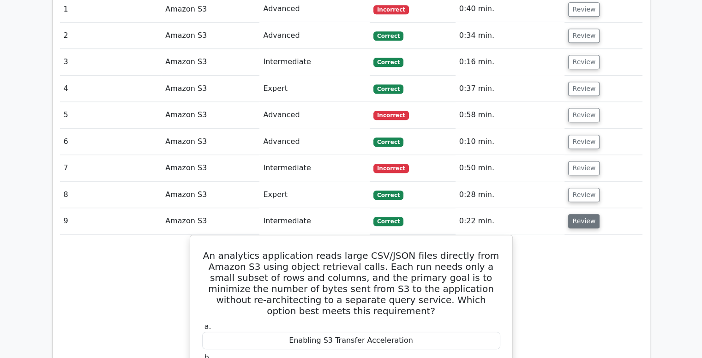
click at [581, 214] on button "Review" at bounding box center [584, 221] width 31 height 14
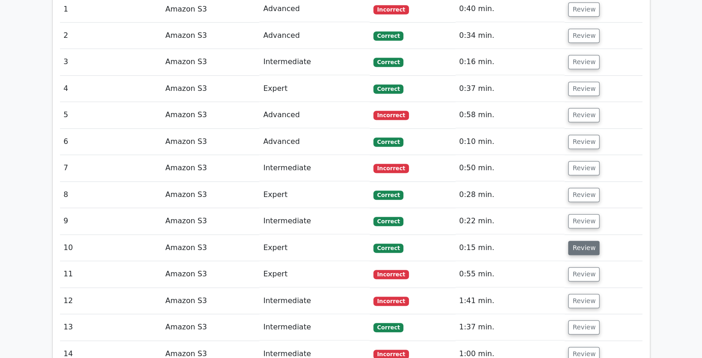
click at [583, 241] on button "Review" at bounding box center [584, 248] width 31 height 14
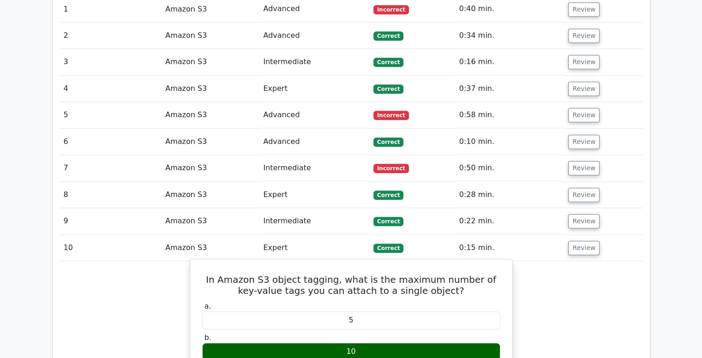
click at [212, 274] on h5 "In Amazon S3 object tagging, what is the maximum number of key-value tags you c…" at bounding box center [351, 285] width 300 height 22
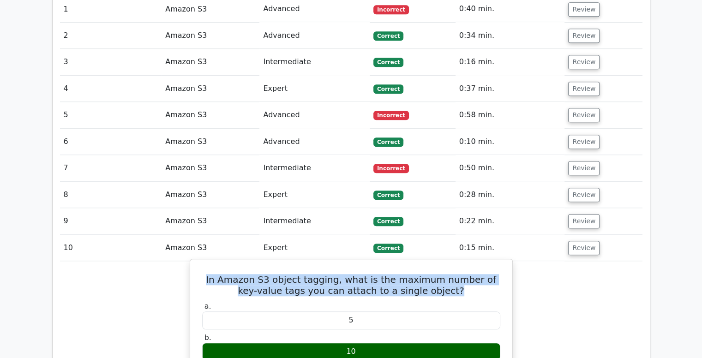
drag, startPoint x: 211, startPoint y: 232, endPoint x: 472, endPoint y: 250, distance: 261.5
drag, startPoint x: 209, startPoint y: 234, endPoint x: 464, endPoint y: 246, distance: 255.2
click at [464, 274] on h5 "In Amazon S3 object tagging, what is the maximum number of key-value tags you c…" at bounding box center [351, 285] width 300 height 22
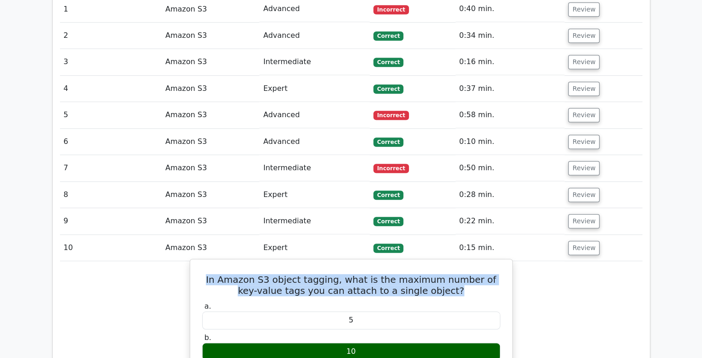
copy h5 "In Amazon S3 object tagging, what is the maximum number of key-value tags you c…"
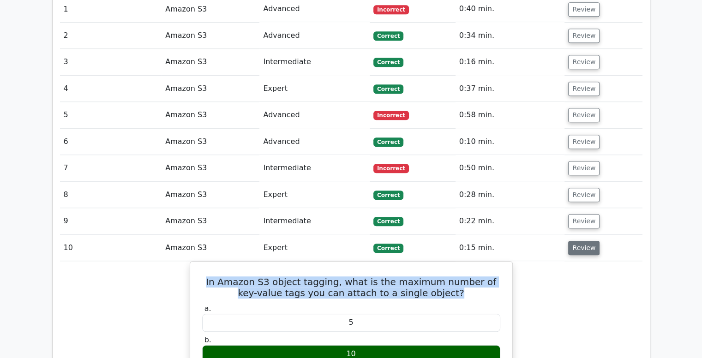
click at [586, 241] on button "Review" at bounding box center [584, 248] width 31 height 14
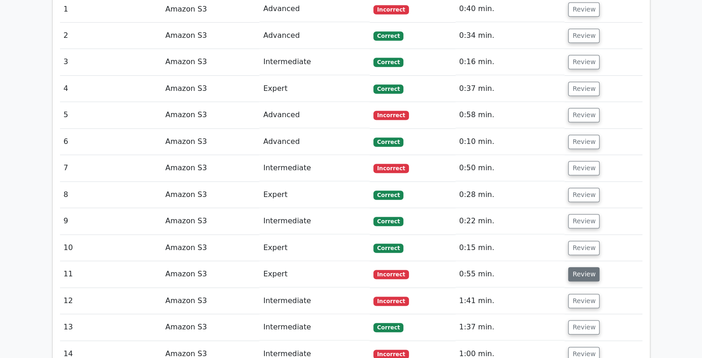
click at [584, 267] on button "Review" at bounding box center [584, 274] width 31 height 14
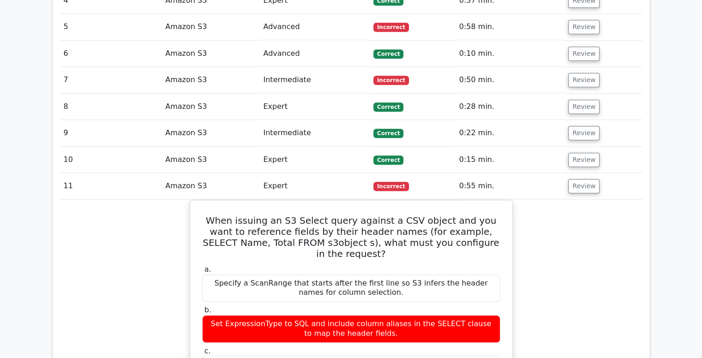
scroll to position [905, 0]
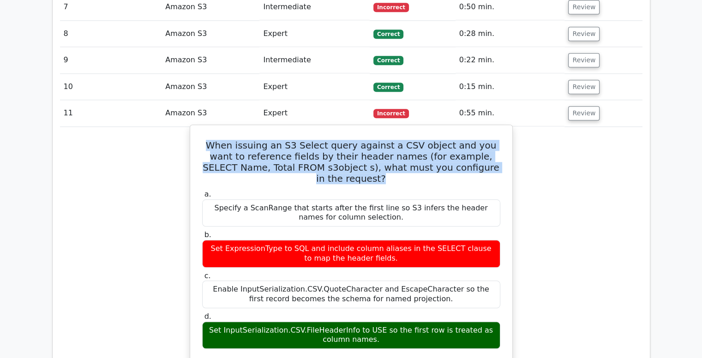
drag, startPoint x: 204, startPoint y: 99, endPoint x: 494, endPoint y: 124, distance: 291.1
click at [494, 140] on h5 "When issuing an S3 Select query against a CSV object and you want to reference …" at bounding box center [351, 162] width 300 height 44
copy h5 "When issuing an S3 Select query against a CSV object and you want to reference …"
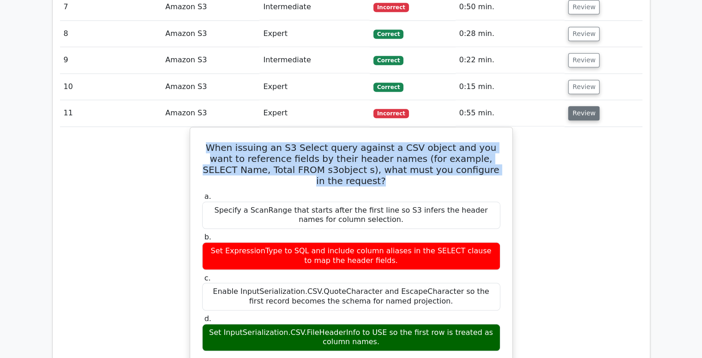
click at [579, 106] on button "Review" at bounding box center [584, 113] width 31 height 14
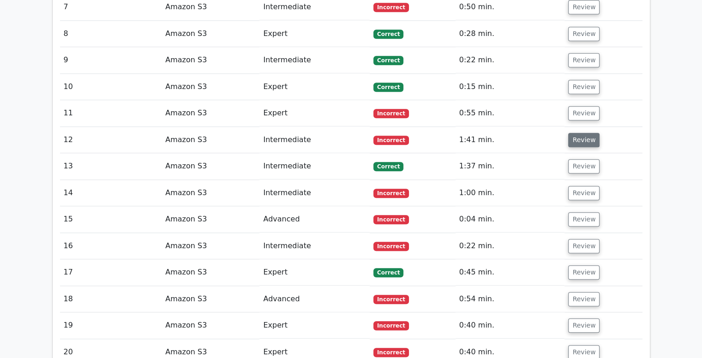
click at [581, 133] on button "Review" at bounding box center [584, 140] width 31 height 14
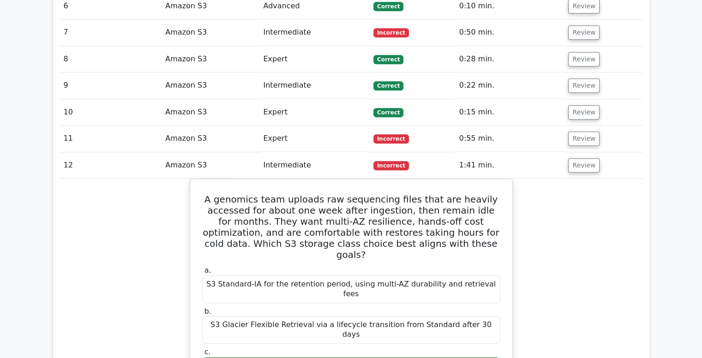
scroll to position [885, 0]
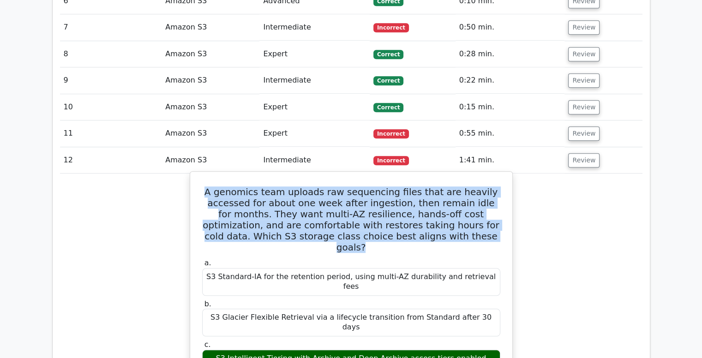
drag, startPoint x: 220, startPoint y: 145, endPoint x: 468, endPoint y: 194, distance: 252.4
click at [468, 194] on h5 "A genomics team uploads raw sequencing files that are heavily accessed for abou…" at bounding box center [351, 220] width 300 height 67
copy h5 "A genomics team uploads raw sequencing files that are heavily accessed for abou…"
click at [452, 187] on h5 "A genomics team uploads raw sequencing files that are heavily accessed for abou…" at bounding box center [351, 220] width 300 height 67
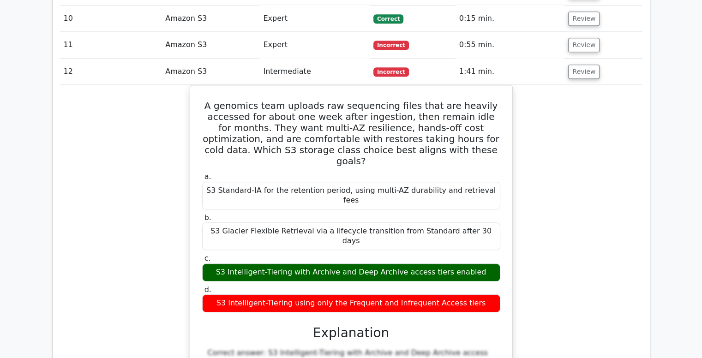
scroll to position [988, 0]
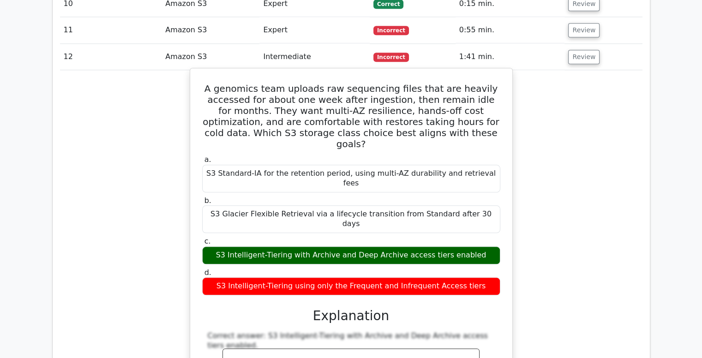
drag, startPoint x: 230, startPoint y: 209, endPoint x: 496, endPoint y: 210, distance: 266.5
click at [496, 278] on div "S3 Intelligent-Tiering using only the Frequent and Infrequent Access tiers" at bounding box center [351, 287] width 298 height 18
copy div "S3 Intelligent-Tiering using only the Frequent and Infrequent Access tiers"
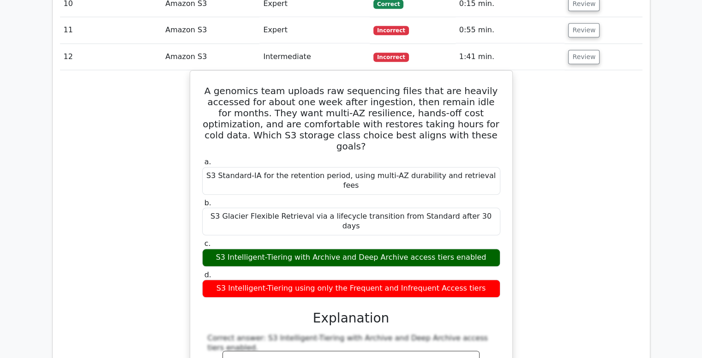
click at [575, 50] on button "Review" at bounding box center [584, 57] width 31 height 14
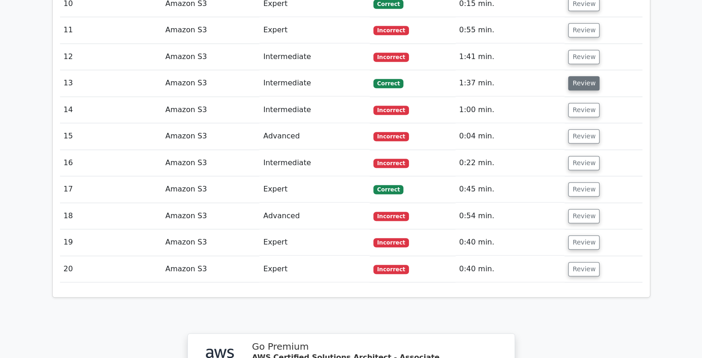
click at [577, 76] on button "Review" at bounding box center [584, 83] width 31 height 14
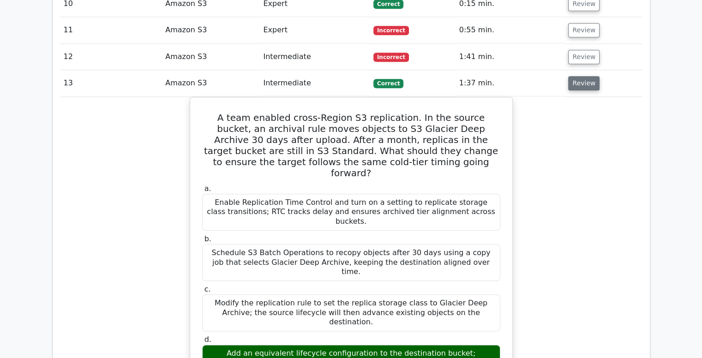
click at [577, 76] on button "Review" at bounding box center [584, 83] width 31 height 14
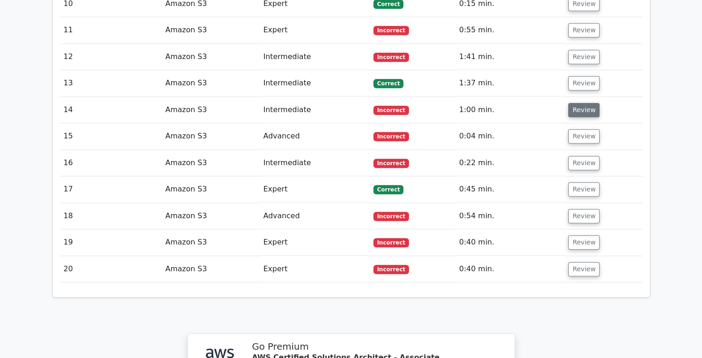
click at [577, 103] on button "Review" at bounding box center [584, 110] width 31 height 14
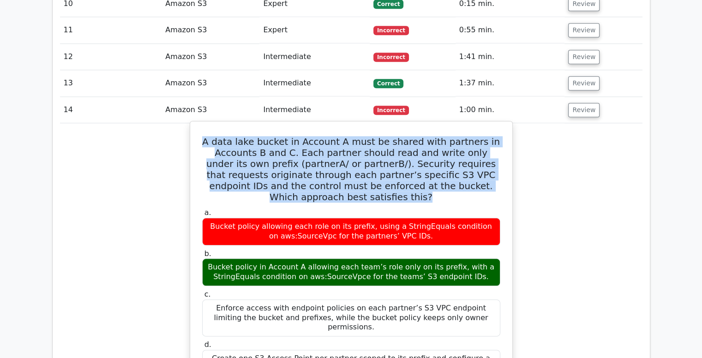
drag, startPoint x: 360, startPoint y: 148, endPoint x: 214, endPoint y: 97, distance: 154.4
click at [214, 136] on h5 "A data lake bucket in Account A must be shared with partners in Accounts B and …" at bounding box center [351, 169] width 300 height 67
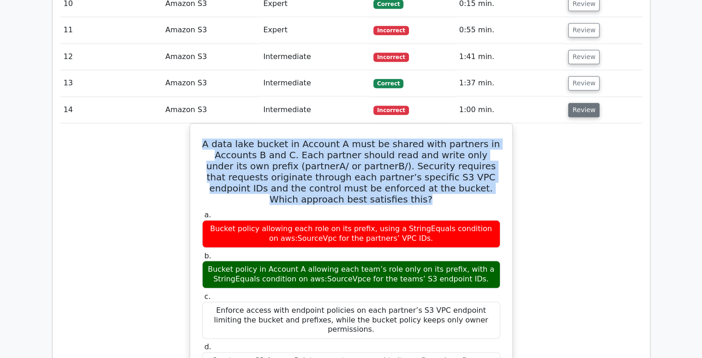
click at [581, 103] on button "Review" at bounding box center [584, 110] width 31 height 14
